Goal: Transaction & Acquisition: Purchase product/service

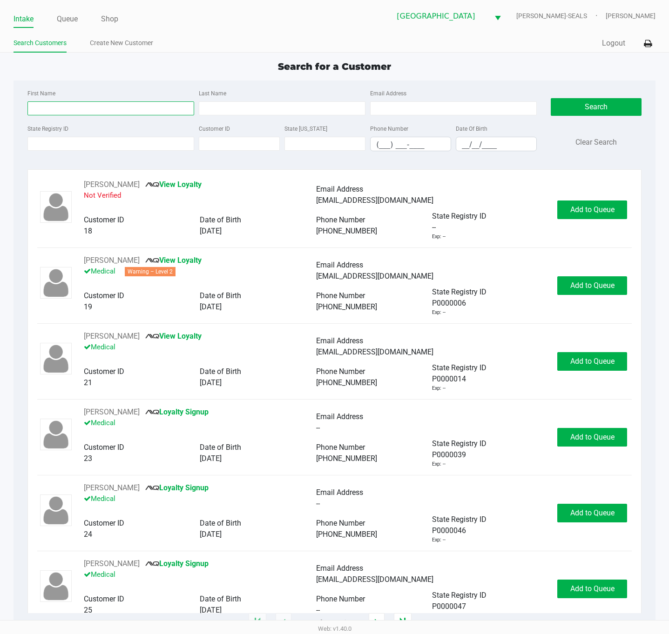
click at [98, 108] on input "First Name" at bounding box center [110, 108] width 167 height 14
click at [119, 135] on div "State Registry ID" at bounding box center [110, 137] width 171 height 28
click at [117, 140] on input "State Registry ID" at bounding box center [110, 144] width 167 height 14
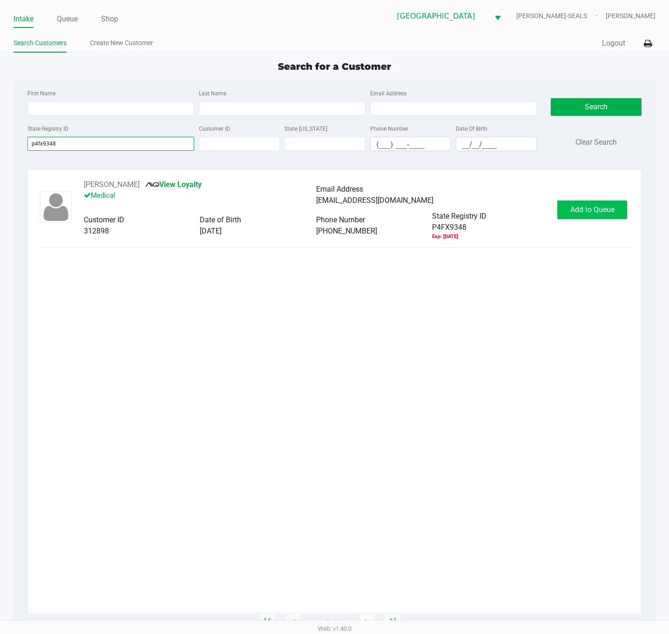
type input "p4fx9348"
click at [573, 211] on span "Add to Queue" at bounding box center [592, 209] width 44 height 9
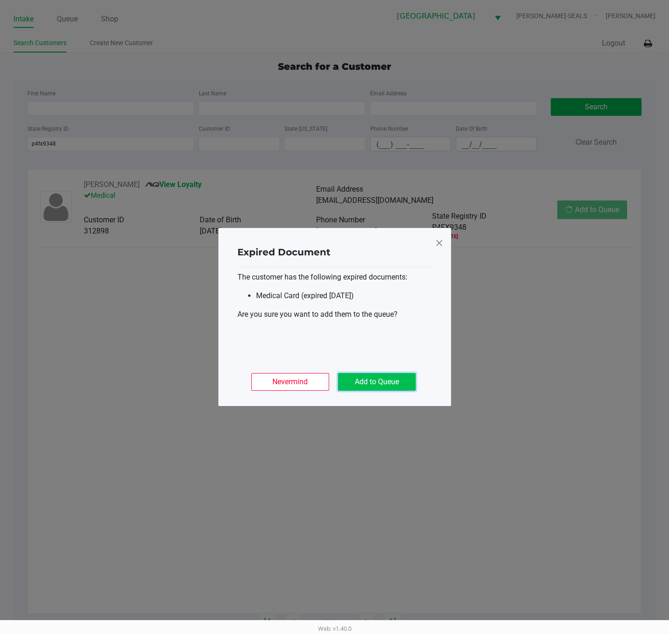
click at [377, 389] on button "Add to Queue" at bounding box center [377, 382] width 78 height 18
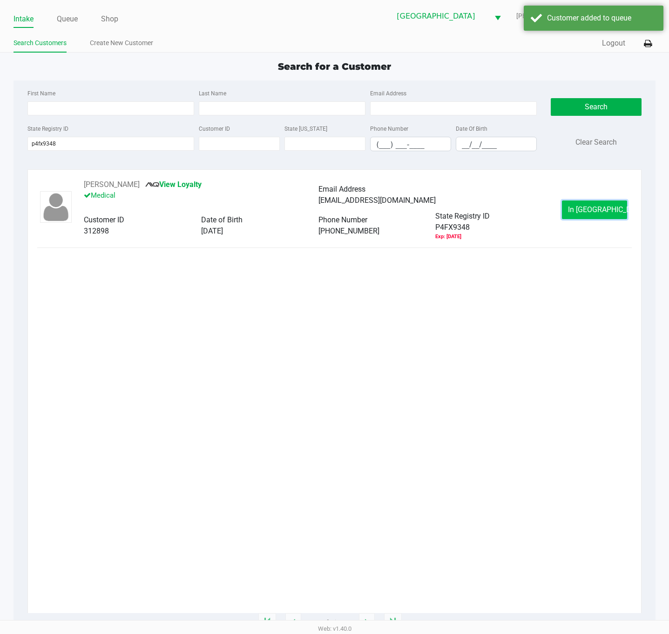
click at [580, 216] on button "In [GEOGRAPHIC_DATA]" at bounding box center [594, 210] width 65 height 19
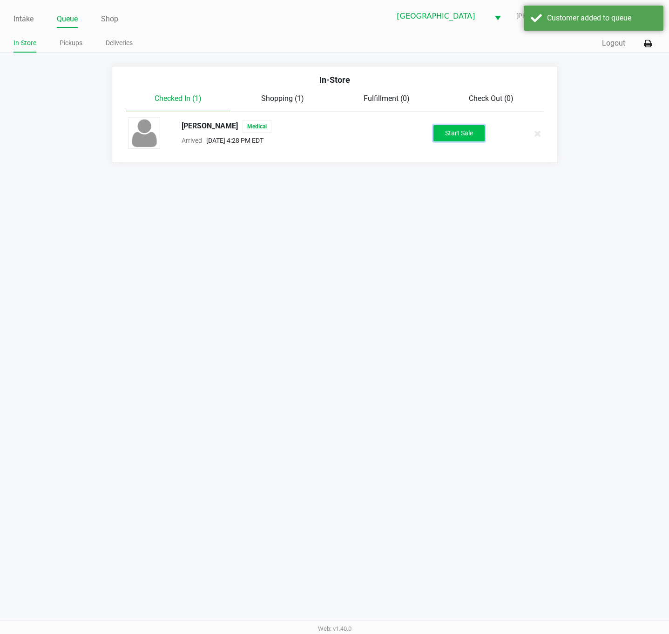
click at [449, 137] on button "Start Sale" at bounding box center [458, 133] width 51 height 16
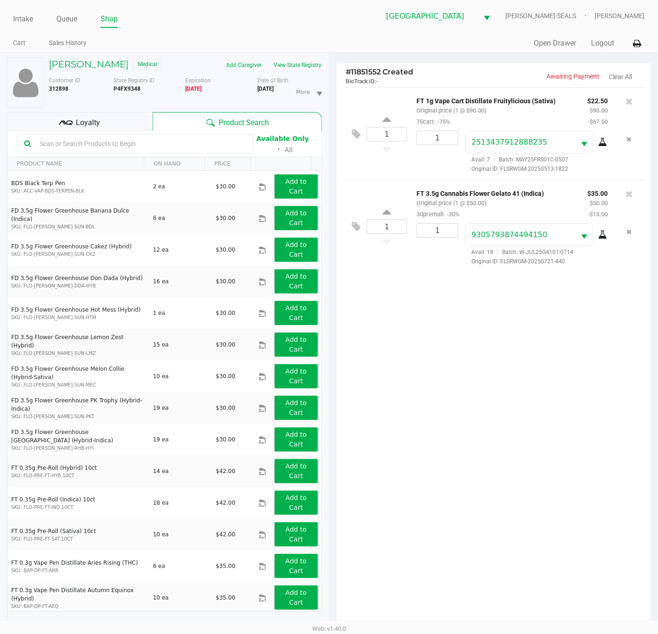
click at [494, 380] on div "1 FT 1g Vape Cart Distillate Fruitylicious (Sativa) Original price (1 @ $90.00)…" at bounding box center [494, 360] width 314 height 545
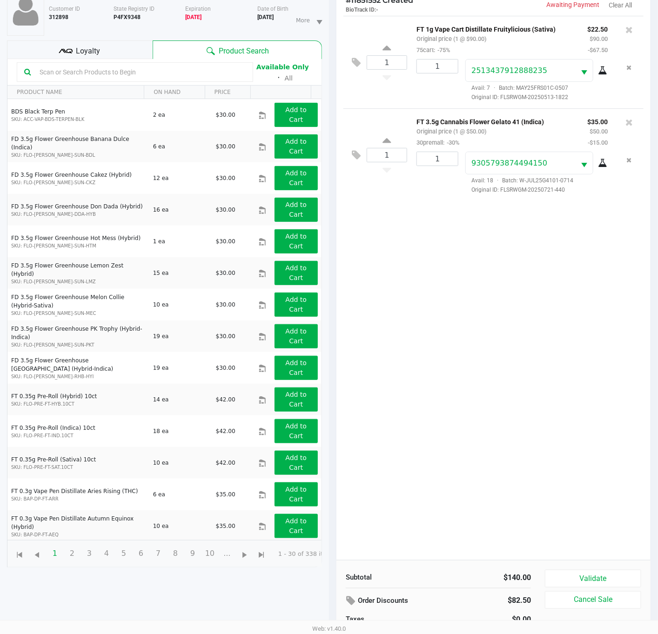
scroll to position [102, 0]
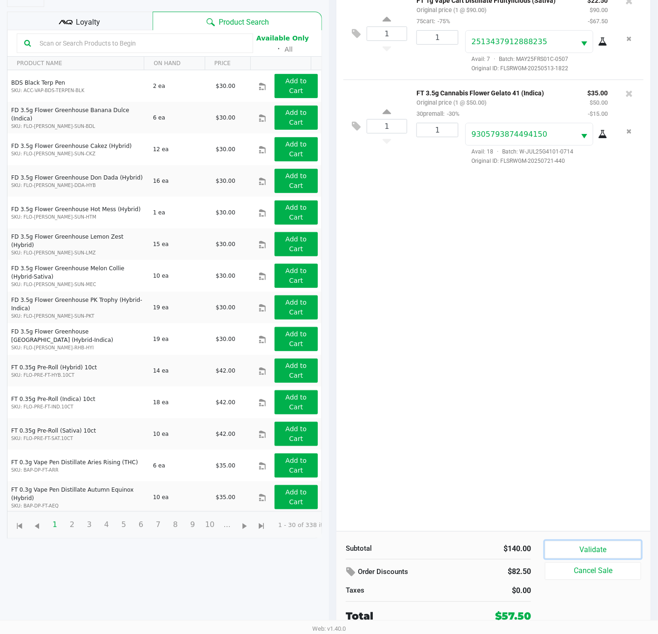
click at [591, 554] on button "Validate" at bounding box center [593, 550] width 96 height 18
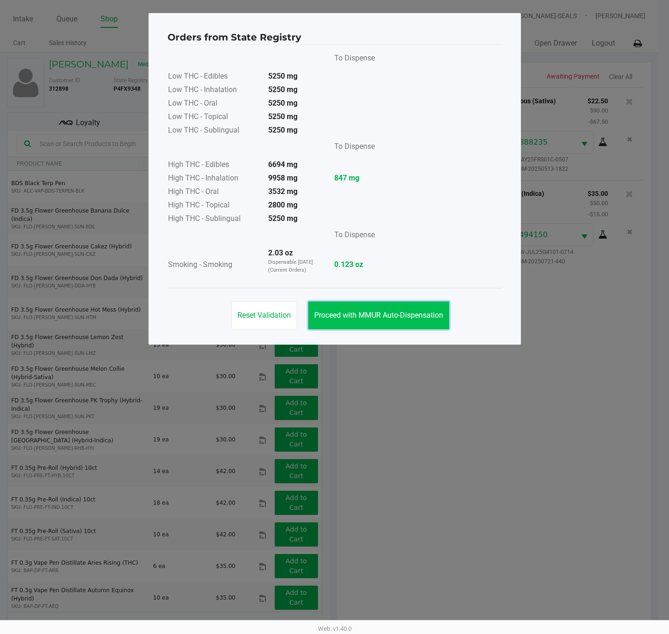
click at [380, 313] on span "Proceed with MMUR Auto-Dispensation" at bounding box center [378, 315] width 129 height 9
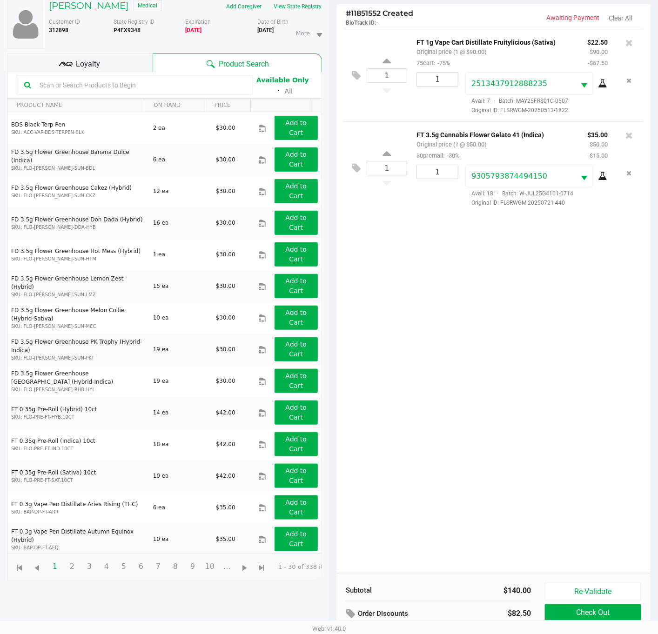
scroll to position [102, 0]
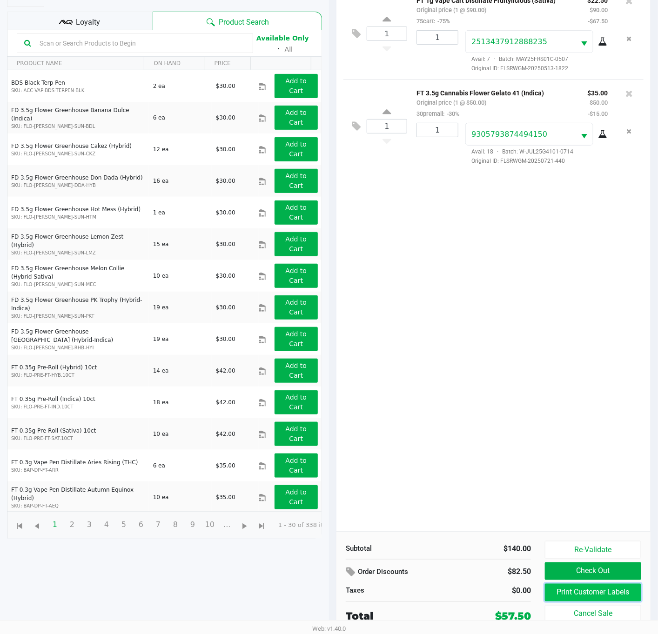
click at [577, 600] on button "Print Customer Labels" at bounding box center [593, 593] width 96 height 18
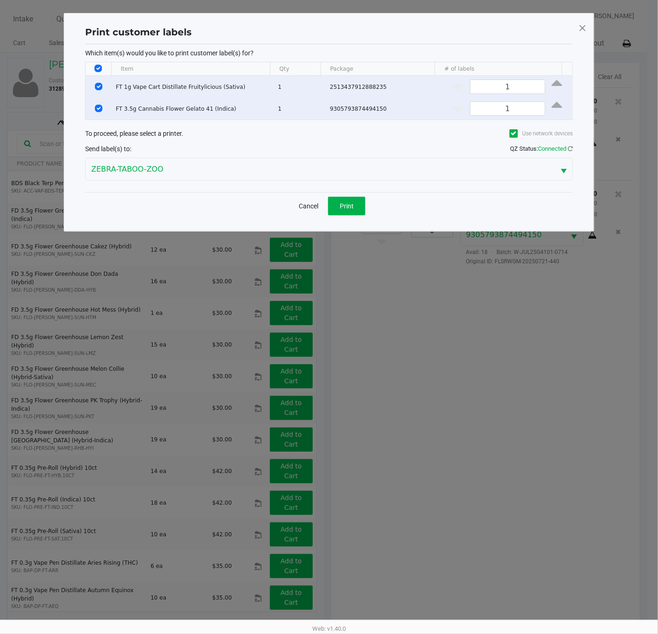
scroll to position [0, 0]
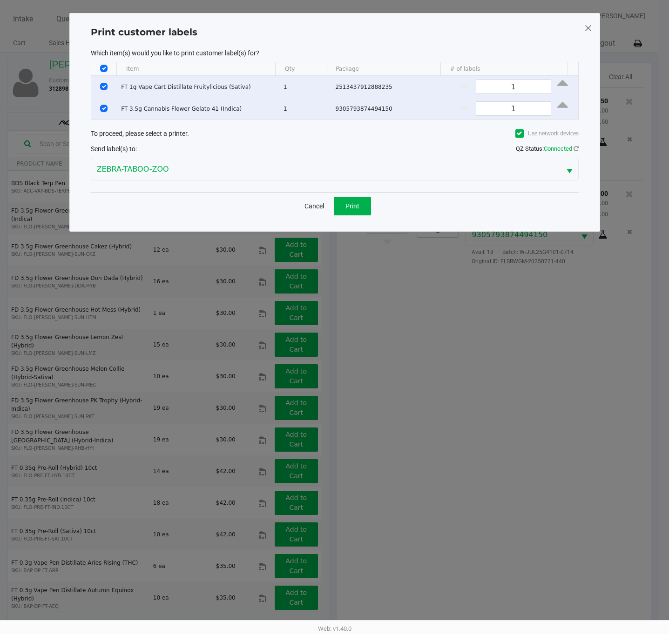
drag, startPoint x: 343, startPoint y: 192, endPoint x: 341, endPoint y: 197, distance: 5.8
click at [344, 192] on div "Which item(s) would you like to print customer label(s) for? Item Qty Package #…" at bounding box center [335, 118] width 488 height 148
click at [348, 212] on button "Print" at bounding box center [352, 206] width 37 height 19
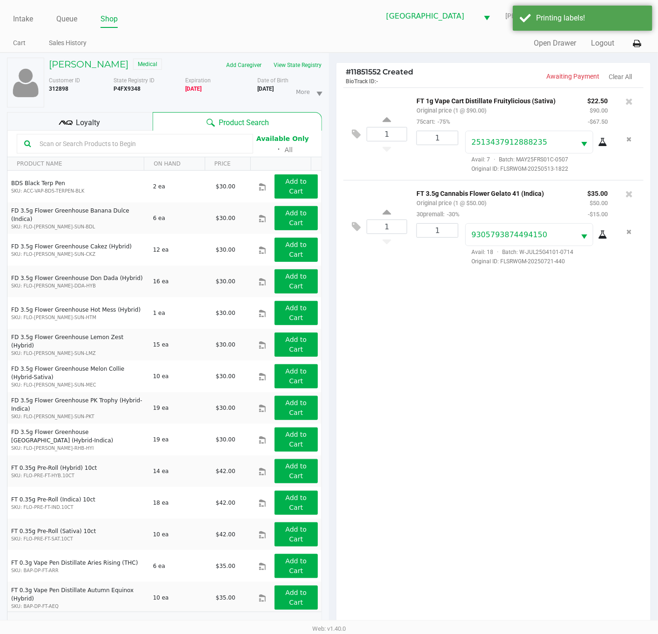
click at [431, 373] on div "1 FT 1g Vape Cart Distillate Fruitylicious (Sativa) Original price (1 @ $90.00)…" at bounding box center [494, 360] width 314 height 545
click at [87, 59] on h5 "[PERSON_NAME]" at bounding box center [89, 64] width 80 height 11
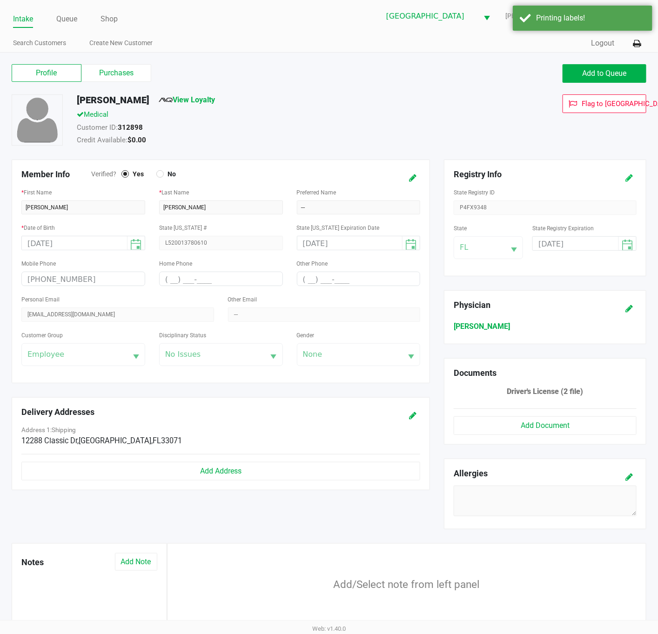
click at [624, 178] on button at bounding box center [629, 177] width 15 height 17
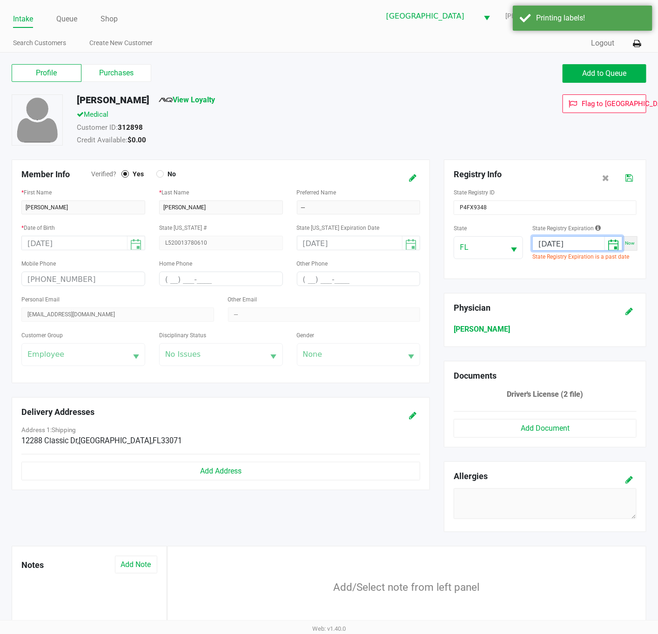
click at [552, 245] on input "[DATE]" at bounding box center [569, 244] width 72 height 14
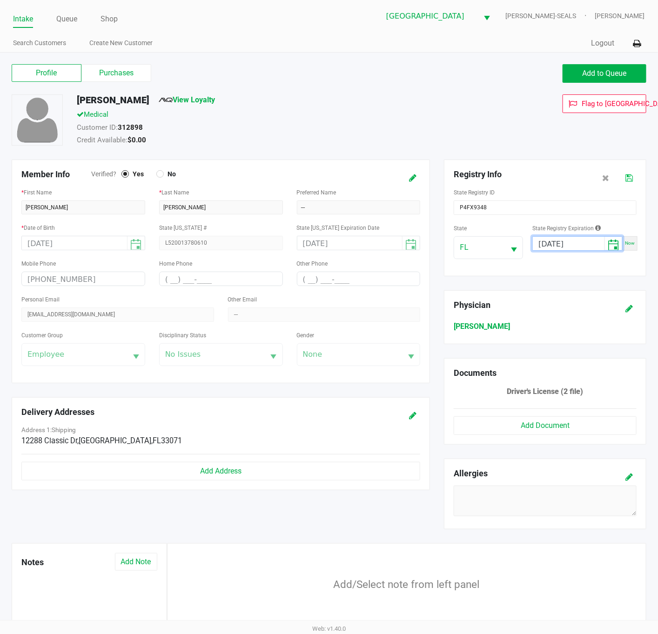
type input "[DATE]"
click at [629, 180] on icon at bounding box center [629, 178] width 7 height 7
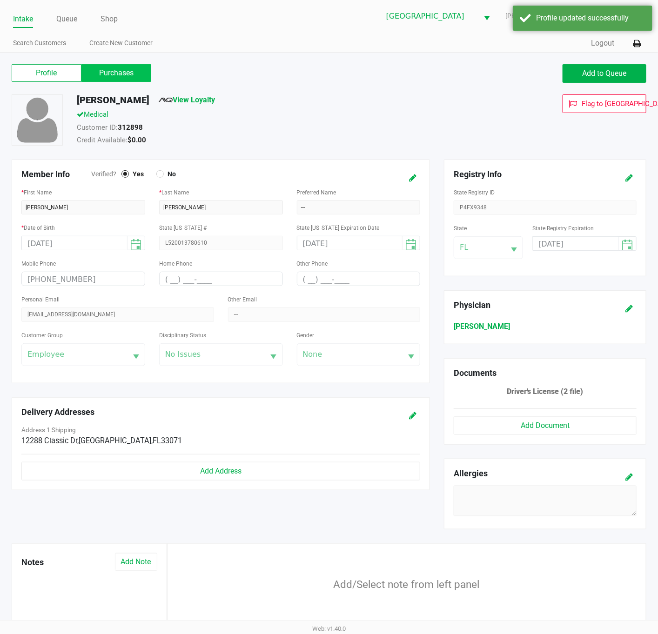
click at [142, 68] on label "Purchases" at bounding box center [116, 73] width 70 height 18
click at [0, 0] on 1 "Purchases" at bounding box center [0, 0] width 0 height 0
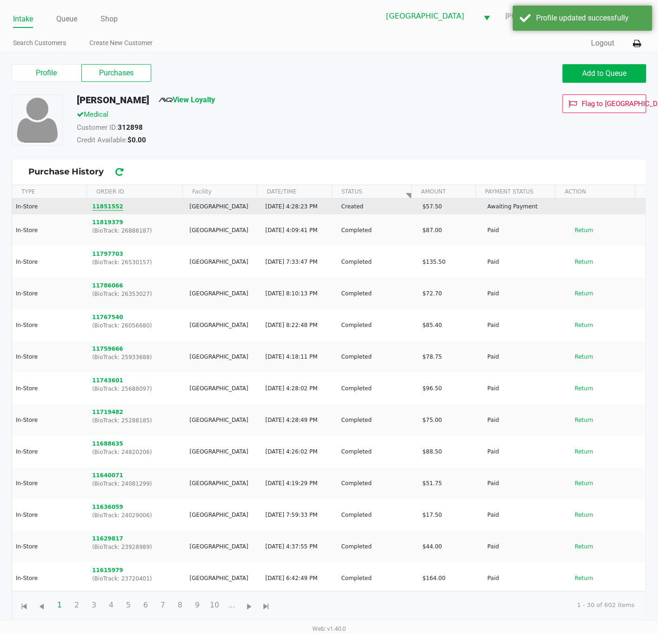
click at [111, 204] on button "11851552" at bounding box center [107, 206] width 31 height 8
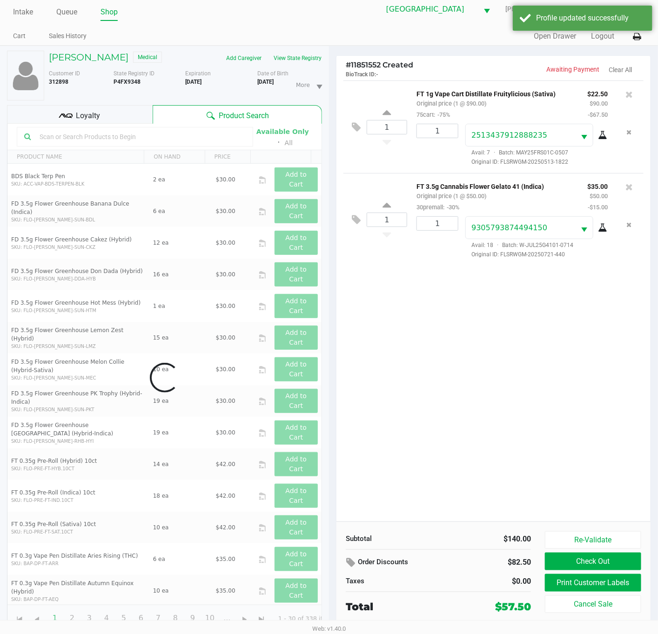
scroll to position [11, 0]
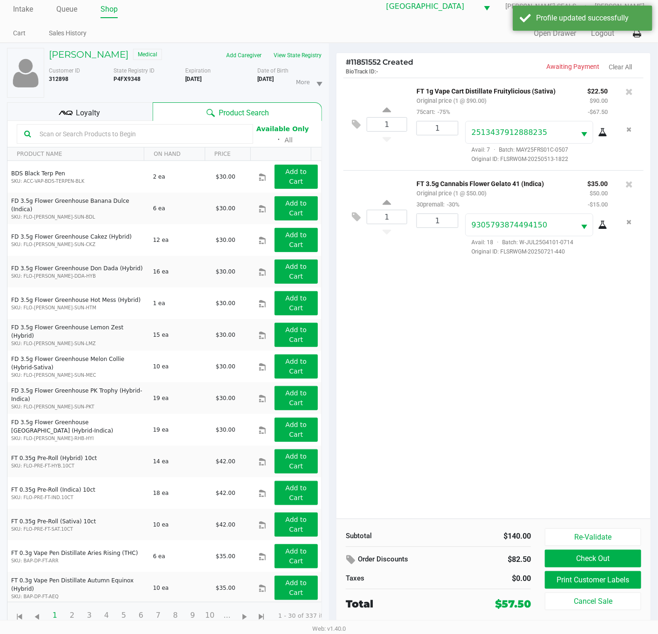
click at [106, 105] on div "Loyalty" at bounding box center [80, 111] width 146 height 19
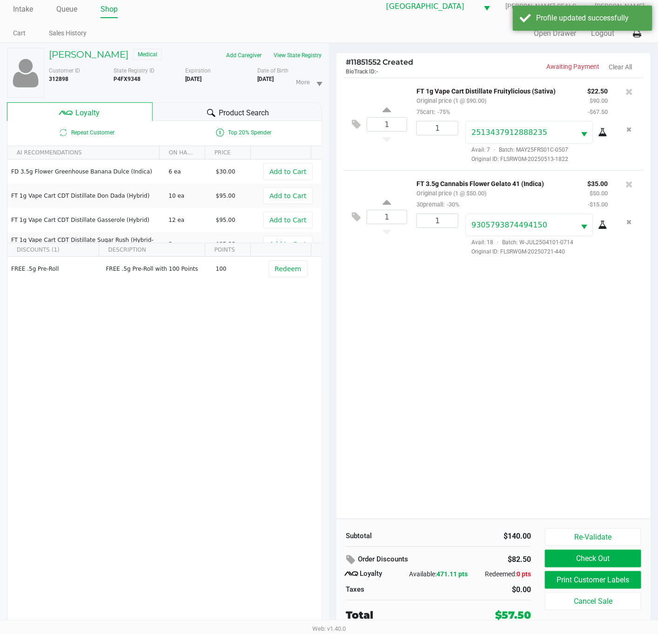
click at [406, 369] on div "1 FT 1g Vape Cart Distillate Fruitylicious (Sativa) Original price (1 @ $90.00)…" at bounding box center [494, 298] width 314 height 441
click at [574, 471] on div "1 FT 1g Vape Cart Distillate Fruitylicious (Sativa) Original price (1 @ $90.00)…" at bounding box center [494, 298] width 314 height 441
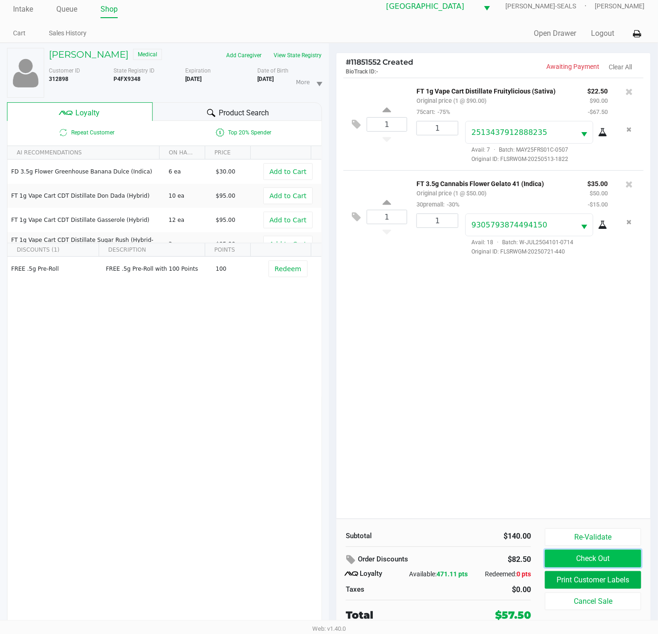
click at [594, 560] on button "Check Out" at bounding box center [593, 559] width 96 height 18
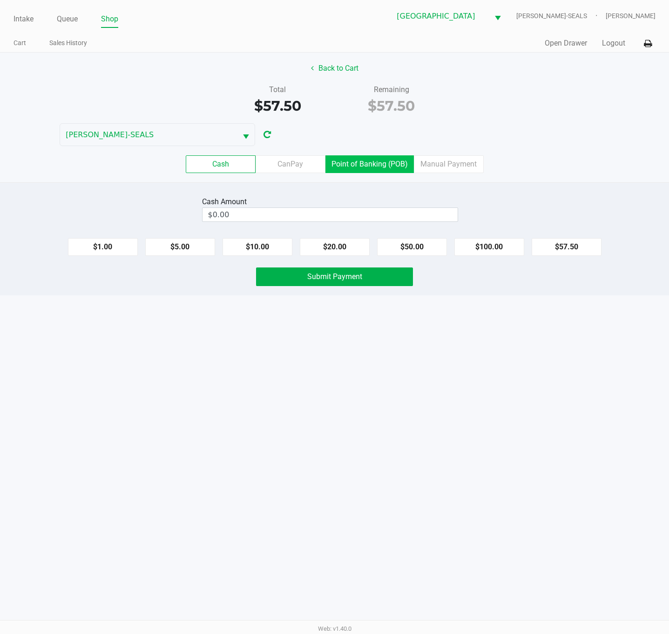
click at [347, 163] on label "Point of Banking (POB)" at bounding box center [369, 164] width 88 height 18
click at [0, 0] on 7 "Point of Banking (POB)" at bounding box center [0, 0] width 0 height 0
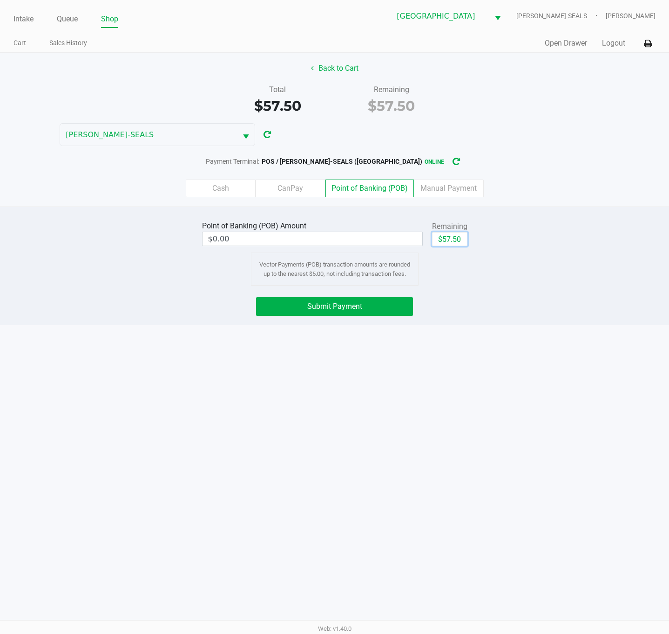
click at [454, 238] on button "$57.50" at bounding box center [449, 239] width 35 height 14
type input "$57.50"
click at [398, 310] on button "Submit Payment" at bounding box center [334, 306] width 157 height 19
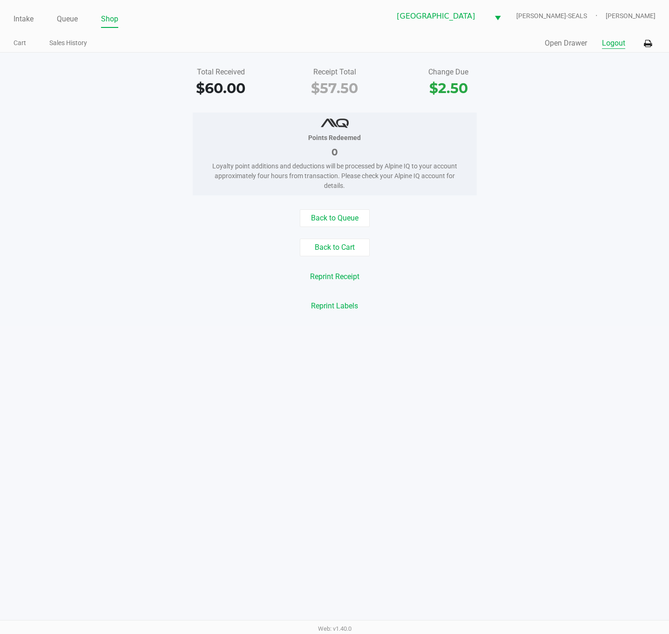
drag, startPoint x: 622, startPoint y: 47, endPoint x: 622, endPoint y: 64, distance: 16.8
click at [621, 47] on button "Logout" at bounding box center [613, 43] width 23 height 11
